Goal: Share content: Share content

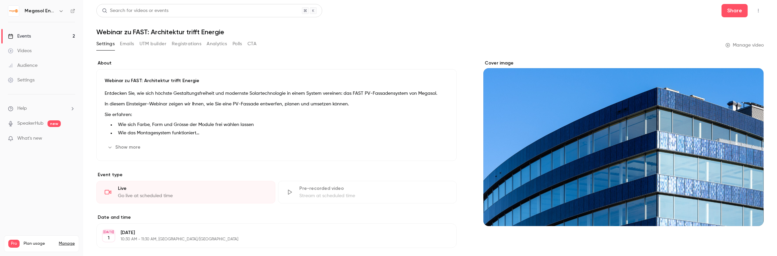
click at [34, 35] on link "Events 2" at bounding box center [41, 36] width 83 height 15
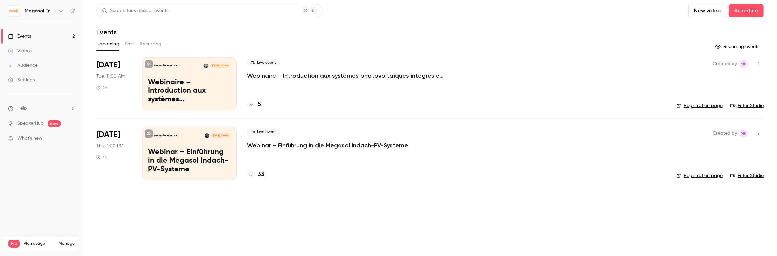
click at [311, 76] on p "Webinaire – Introduction aux systèmes photovoltaïques intégrés en toiture Megas…" at bounding box center [346, 76] width 199 height 8
click at [291, 147] on p "Webinar – Einführung in die Megasol Indach-PV-Systeme" at bounding box center [327, 145] width 161 height 8
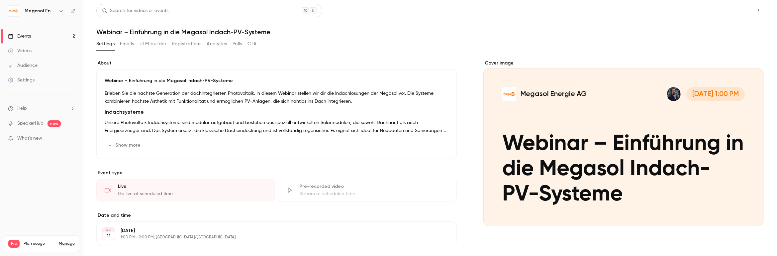
click at [730, 12] on button "Share" at bounding box center [734, 10] width 26 height 13
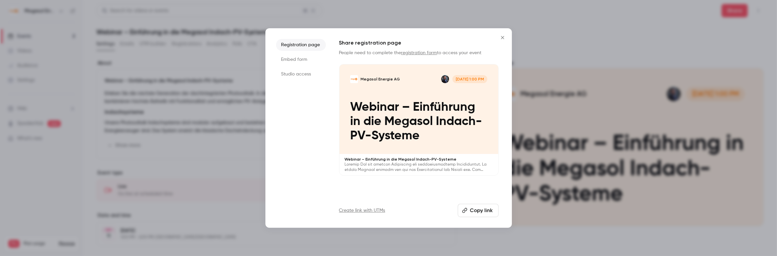
drag, startPoint x: 470, startPoint y: 214, endPoint x: 457, endPoint y: 206, distance: 15.4
click at [470, 214] on button "Copy link" at bounding box center [478, 210] width 41 height 13
click at [503, 38] on icon "Close" at bounding box center [502, 37] width 8 height 5
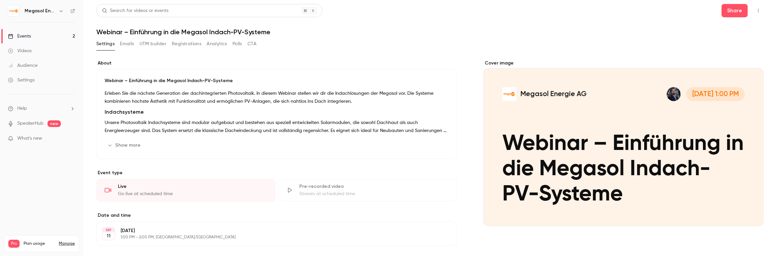
click at [41, 36] on link "Events 2" at bounding box center [41, 36] width 83 height 15
